Goal: Task Accomplishment & Management: Use online tool/utility

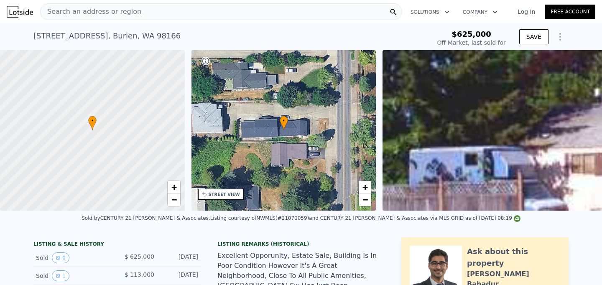
click at [555, 37] on icon "Show Options" at bounding box center [560, 37] width 10 height 10
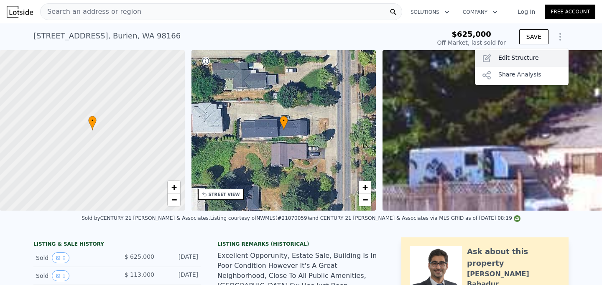
click at [529, 55] on div "Edit Structure" at bounding box center [522, 58] width 94 height 17
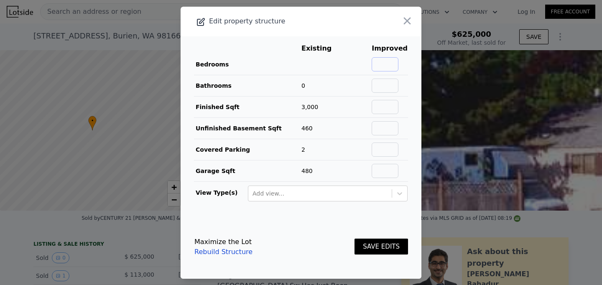
click at [397, 64] on input "text" at bounding box center [385, 64] width 27 height 14
type input "7"
click at [398, 89] on input "text" at bounding box center [385, 86] width 27 height 14
type input "4"
click at [377, 248] on button "SAVE EDITS" at bounding box center [381, 247] width 54 height 16
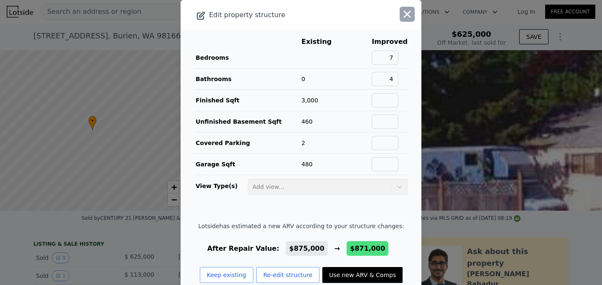
click at [411, 15] on icon "button" at bounding box center [407, 14] width 12 height 12
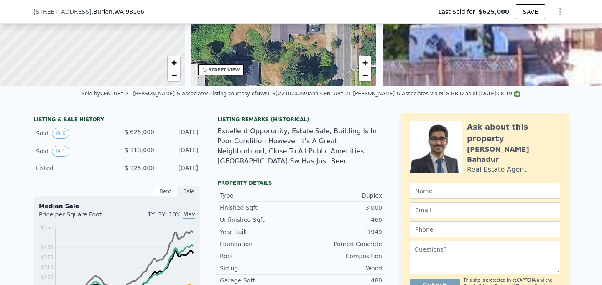
scroll to position [74, 0]
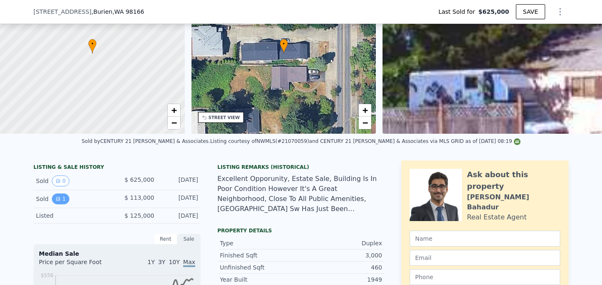
click at [62, 203] on button "1" at bounding box center [61, 199] width 18 height 11
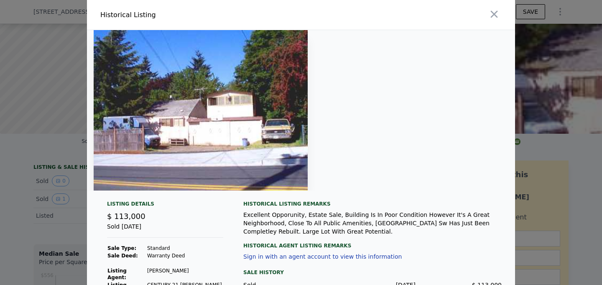
click at [34, 199] on div at bounding box center [301, 142] width 602 height 285
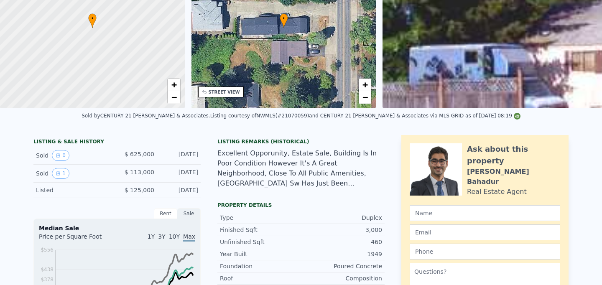
scroll to position [0, 0]
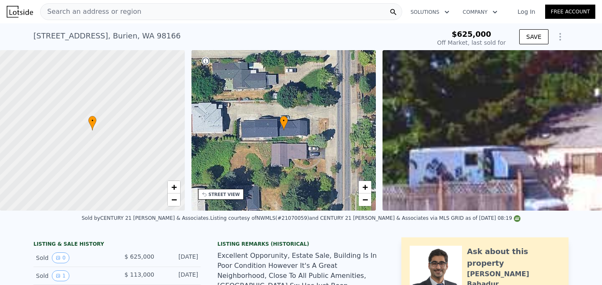
click at [35, 38] on div "[STREET_ADDRESS]" at bounding box center [106, 36] width 147 height 12
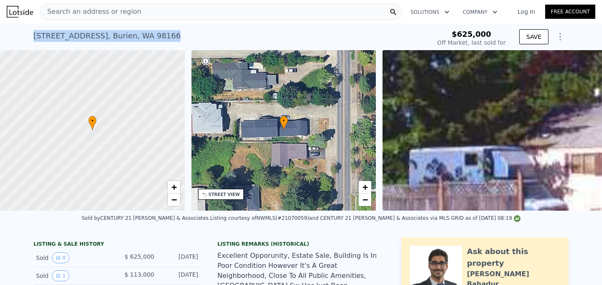
click at [35, 38] on div "[STREET_ADDRESS]" at bounding box center [106, 36] width 147 height 12
copy div "[STREET_ADDRESS] Sold [DATE] for $625k"
